Goal: Information Seeking & Learning: Understand process/instructions

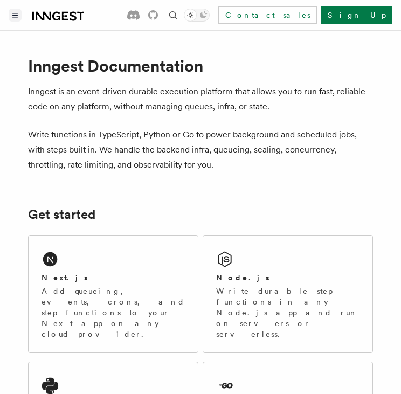
click at [9, 15] on button "Toggle navigation" at bounding box center [15, 15] width 13 height 13
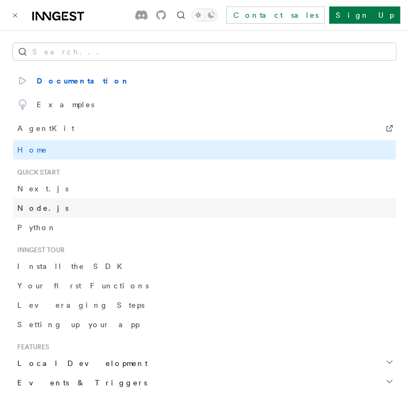
click at [46, 207] on link "Node.js" at bounding box center [204, 207] width 383 height 19
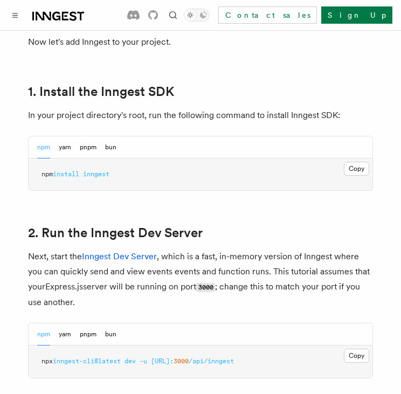
scroll to position [754, 0]
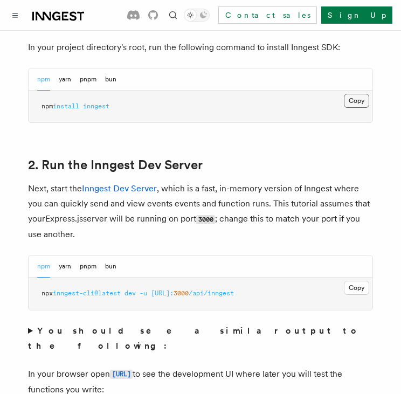
click at [362, 98] on button "Copy Copied" at bounding box center [356, 101] width 25 height 14
click at [357, 285] on button "Copy Copied" at bounding box center [356, 288] width 25 height 14
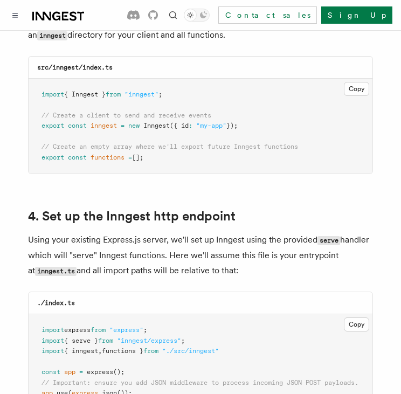
scroll to position [1490, 0]
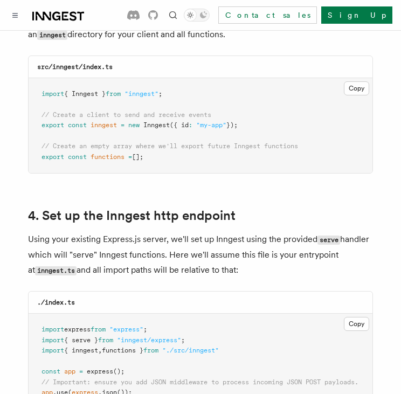
click at [141, 153] on span "[];" at bounding box center [137, 157] width 11 height 8
drag, startPoint x: 171, startPoint y: 80, endPoint x: 5, endPoint y: 75, distance: 166.6
copy span "import { Inngest } from "inngest" ;"
click at [226, 119] on pre "import { Inngest } from "inngest" ; // Create a client to send and receive even…" at bounding box center [201, 125] width 344 height 95
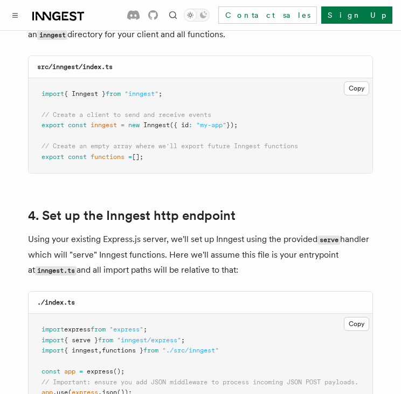
drag, startPoint x: 247, startPoint y: 112, endPoint x: 38, endPoint y: 112, distance: 209.7
click at [38, 112] on pre "import { Inngest } from "inngest" ; // Create a client to send and receive even…" at bounding box center [201, 125] width 344 height 95
copy span "export const inngest = new Inngest ({ id : "my-app" });"
click at [155, 153] on pre "import { Inngest } from "inngest" ; // Create a client to send and receive even…" at bounding box center [201, 125] width 344 height 95
drag, startPoint x: 150, startPoint y: 144, endPoint x: 36, endPoint y: 132, distance: 114.9
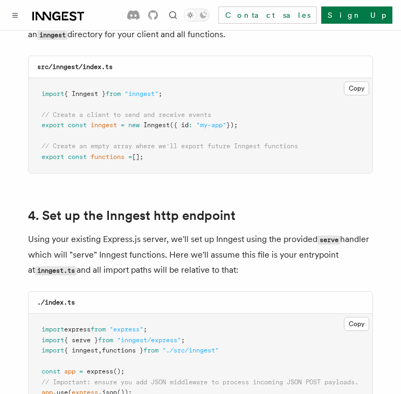
click at [36, 132] on pre "import { Inngest } from "inngest" ; // Create a client to send and receive even…" at bounding box center [201, 125] width 344 height 95
copy code "// Create an empty array where we'll export future Inngest functions export con…"
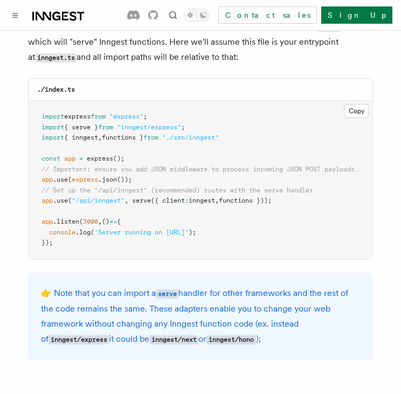
scroll to position [1706, 0]
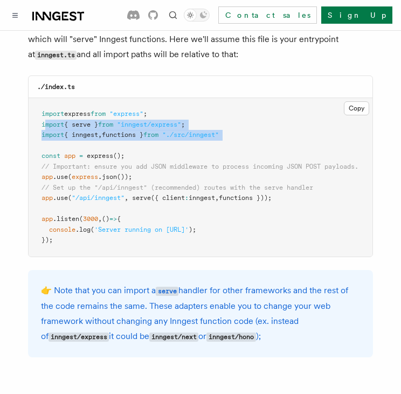
drag, startPoint x: 43, startPoint y: 110, endPoint x: 272, endPoint y: 132, distance: 229.6
click at [272, 132] on pre "import express from "express" ; import { serve } from "inngest/express" ; impor…" at bounding box center [201, 177] width 344 height 158
copy code "mport { serve } from "inngest/express" ; import { inngest , functions } from ".…"
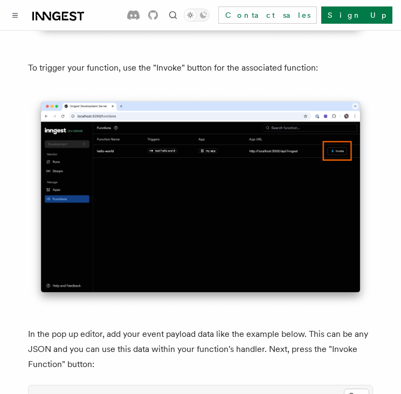
scroll to position [2973, 0]
